Goal: Task Accomplishment & Management: Manage account settings

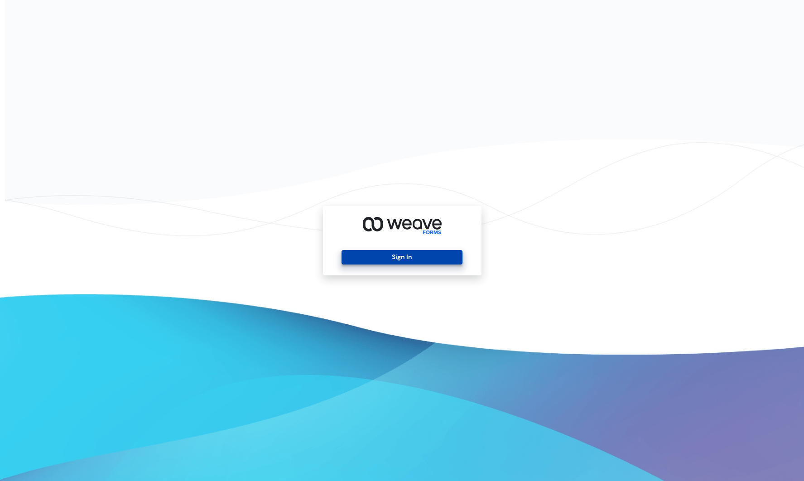
drag, startPoint x: 388, startPoint y: 242, endPoint x: 388, endPoint y: 253, distance: 11.3
click at [388, 242] on div "Sign In" at bounding box center [402, 240] width 158 height 69
click at [387, 267] on div "Sign In" at bounding box center [402, 240] width 158 height 69
click at [387, 262] on button "Sign In" at bounding box center [401, 257] width 121 height 14
